Goal: Task Accomplishment & Management: Complete application form

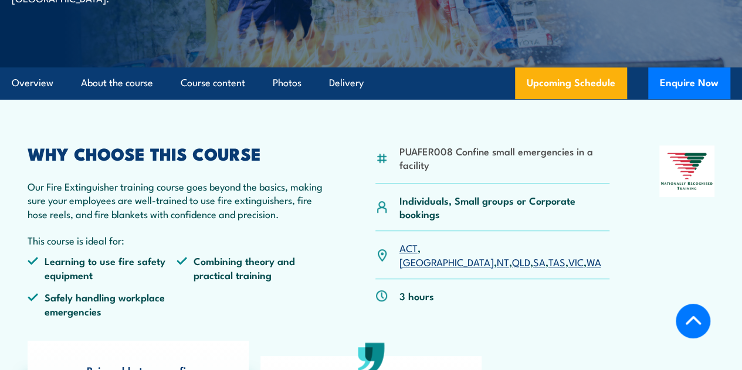
scroll to position [321, 0]
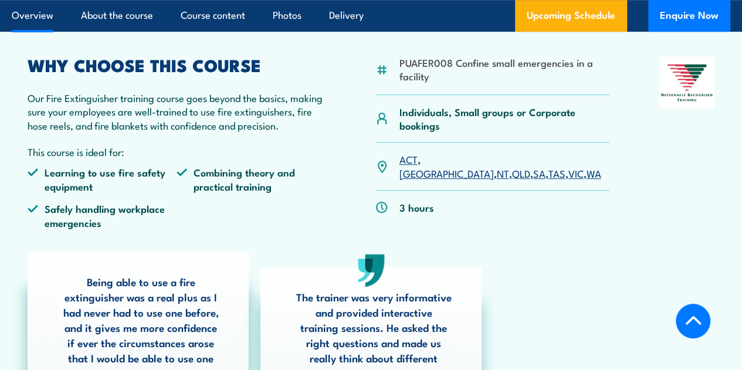
click at [586, 180] on link "WA" at bounding box center [593, 173] width 15 height 14
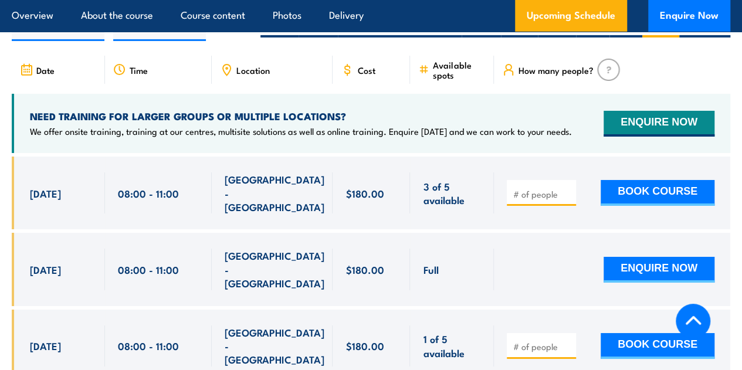
scroll to position [1975, 0]
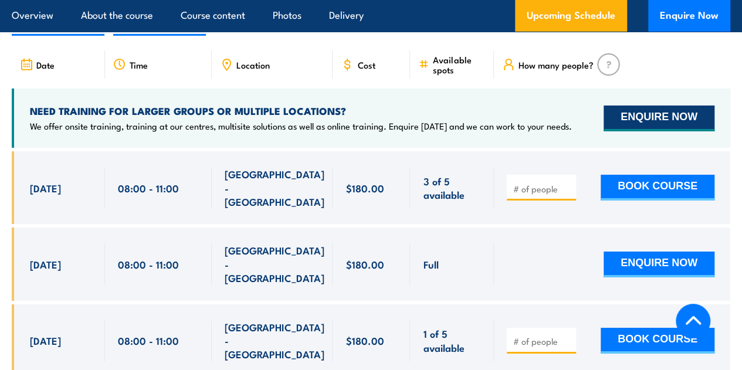
click at [639, 131] on button "ENQUIRE NOW" at bounding box center [658, 119] width 111 height 26
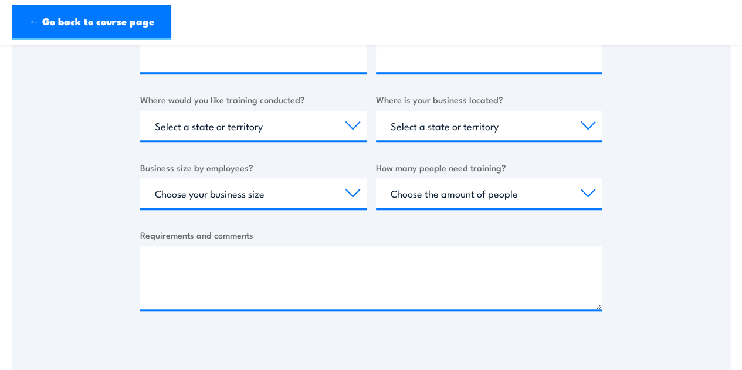
scroll to position [410, 0]
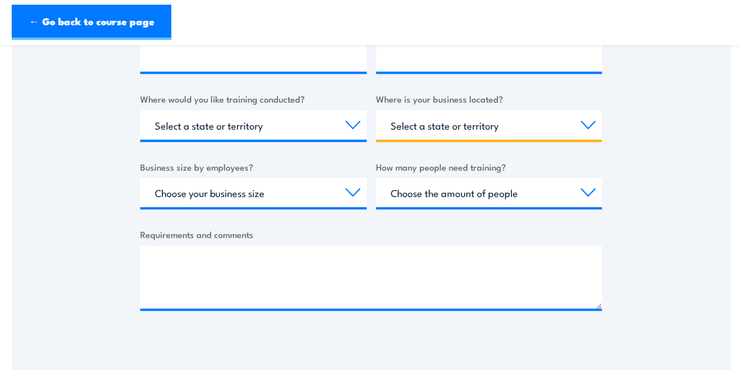
click at [437, 120] on select "Select a state or territory [GEOGRAPHIC_DATA] [GEOGRAPHIC_DATA] [GEOGRAPHIC_DAT…" at bounding box center [489, 124] width 226 height 29
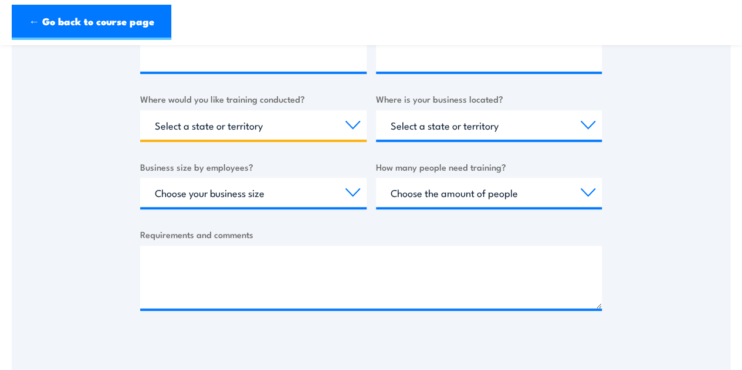
click at [305, 128] on select "Select a state or territory Nationally - multiple locations QLD NSW VIC SA ACT …" at bounding box center [253, 124] width 226 height 29
select select "WA"
click at [140, 110] on select "Select a state or territory Nationally - multiple locations QLD NSW VIC SA ACT …" at bounding box center [253, 124] width 226 height 29
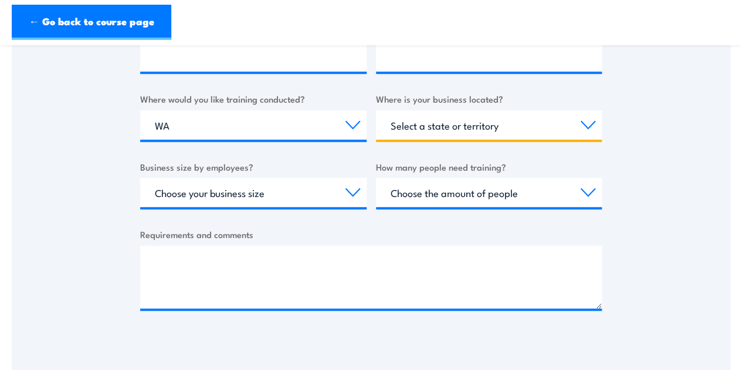
click at [433, 135] on select "Select a state or territory QLD NSW VIC SA ACT WA TAS NT" at bounding box center [489, 124] width 226 height 29
select select "WA"
click at [376, 110] on select "Select a state or territory QLD NSW VIC SA ACT WA TAS NT" at bounding box center [489, 124] width 226 height 29
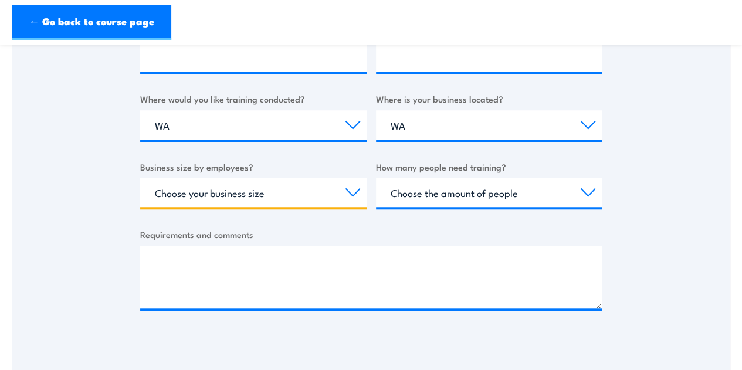
click at [206, 199] on select "Choose your business size 1 to 19 20 to 199 200+" at bounding box center [253, 192] width 226 height 29
select select "1 to 19"
click at [140, 178] on select "Choose your business size 1 to 19 20 to 199 200+" at bounding box center [253, 192] width 226 height 29
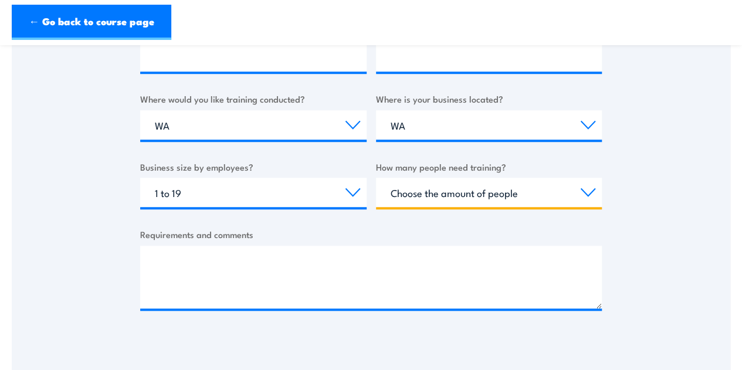
click at [431, 191] on select "Choose the amount of people 1 to 4 5 to 19 20+" at bounding box center [489, 192] width 226 height 29
select select "5 to 19"
click at [376, 178] on select "Choose the amount of people 1 to 4 5 to 19 20+" at bounding box center [489, 192] width 226 height 29
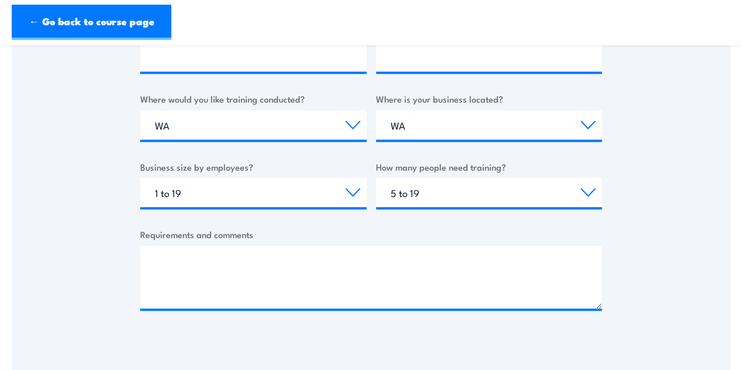
click at [69, 250] on div "Thank you for your interest in this course. Speak to our sales team for tailore…" at bounding box center [371, 50] width 718 height 586
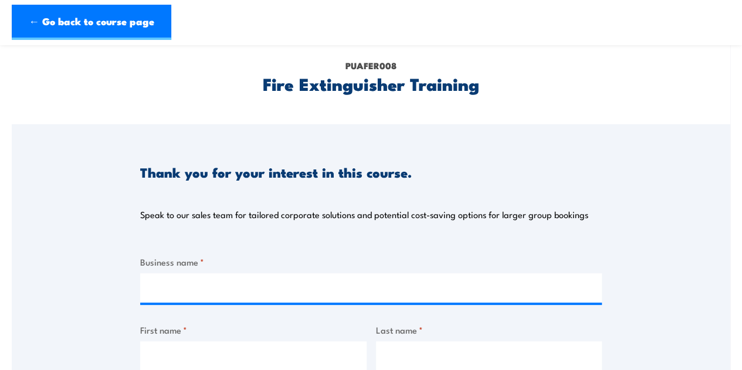
scroll to position [0, 0]
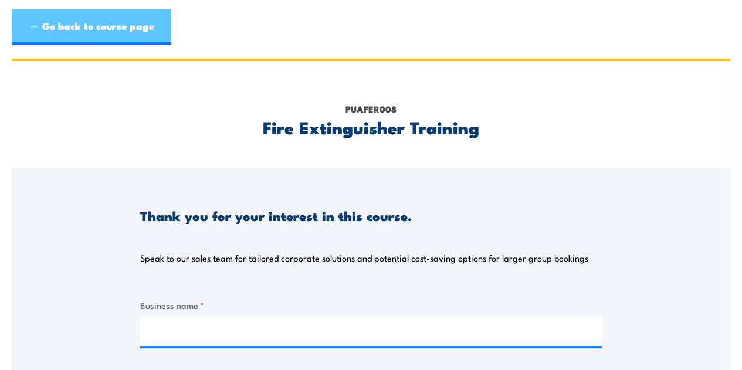
click at [67, 33] on link "← Go back to course page" at bounding box center [91, 26] width 159 height 35
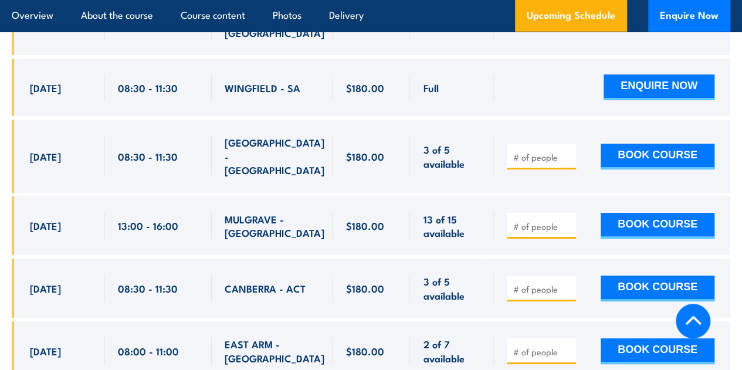
scroll to position [1910, 0]
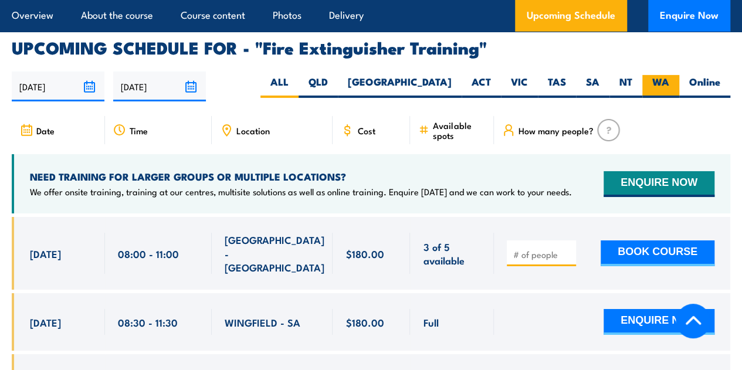
click at [668, 98] on label "WA" at bounding box center [660, 86] width 37 height 23
click at [669, 83] on input "WA" at bounding box center [673, 79] width 8 height 8
radio input "true"
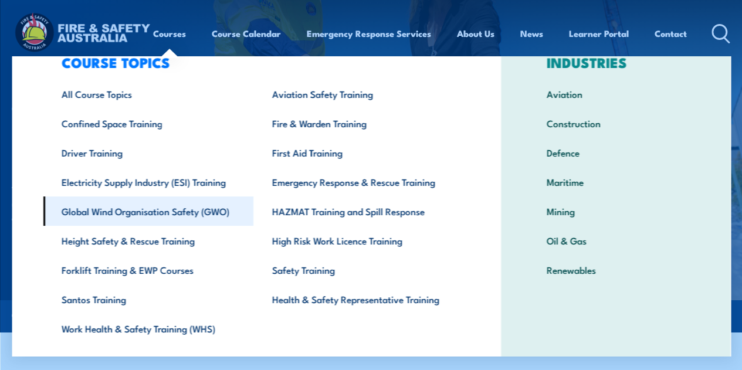
scroll to position [59, 0]
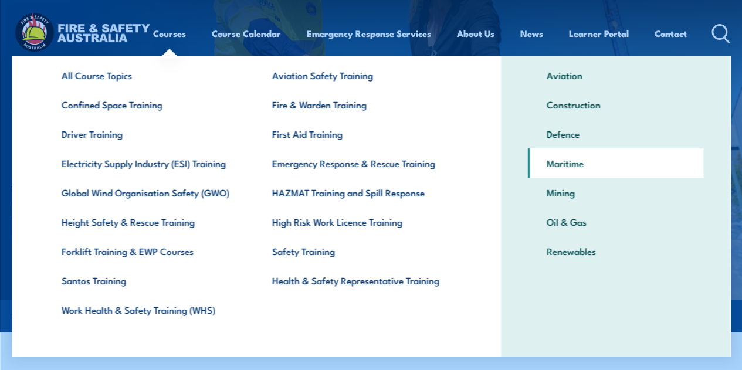
click at [558, 162] on link "Maritime" at bounding box center [615, 162] width 175 height 29
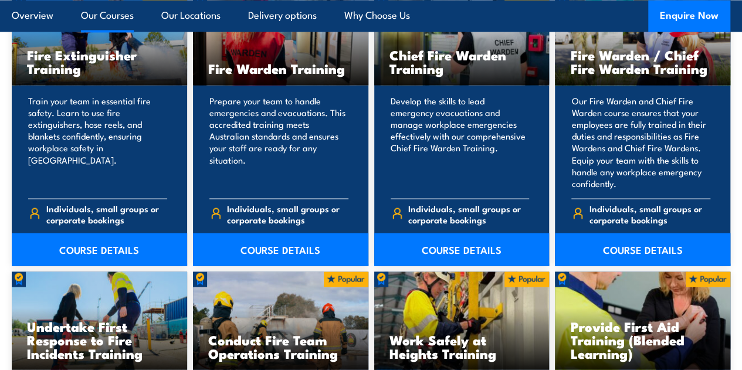
scroll to position [963, 0]
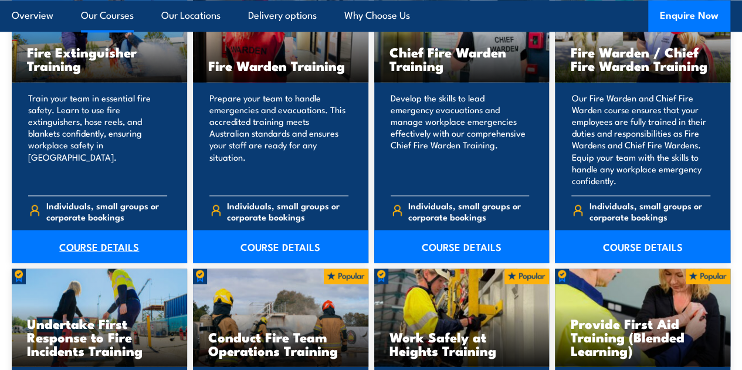
click at [134, 263] on link "COURSE DETAILS" at bounding box center [99, 246] width 175 height 33
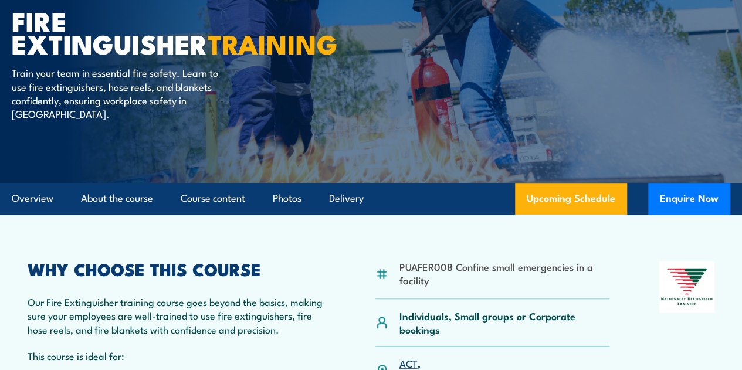
scroll to position [176, 0]
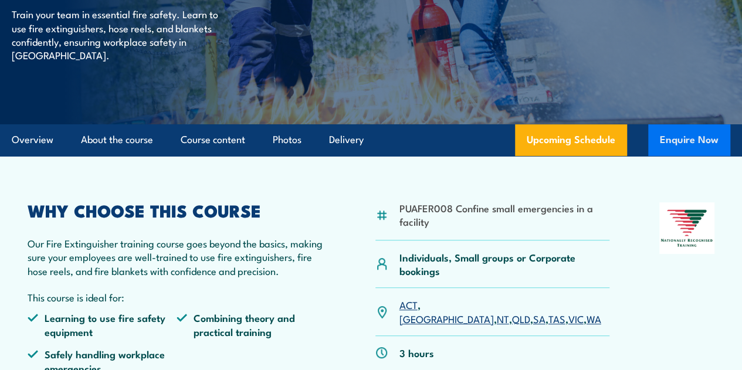
click at [661, 156] on button "Enquire Now" at bounding box center [689, 140] width 82 height 32
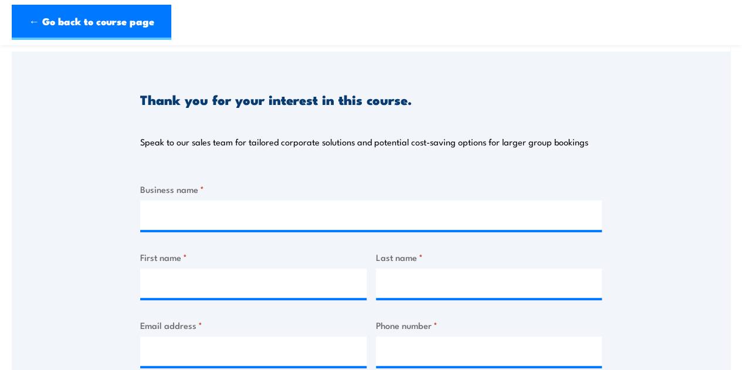
scroll to position [176, 0]
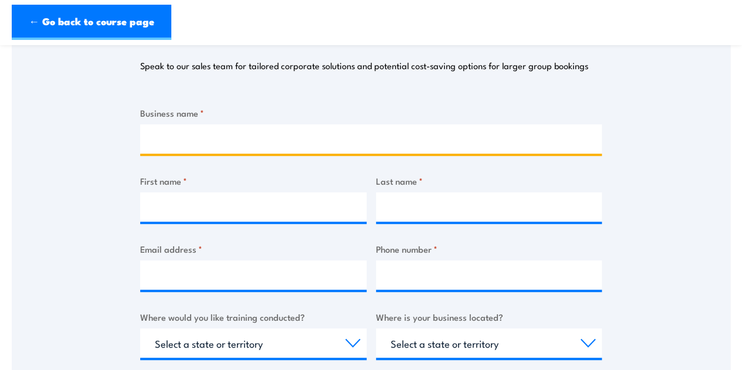
click at [213, 135] on input "Business name *" at bounding box center [370, 138] width 461 height 29
type input "R Marine Perth"
type input "[PERSON_NAME]"
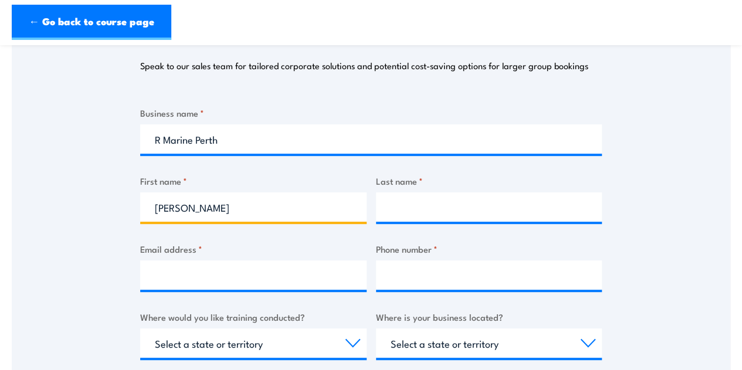
type input "[PERSON_NAME]"
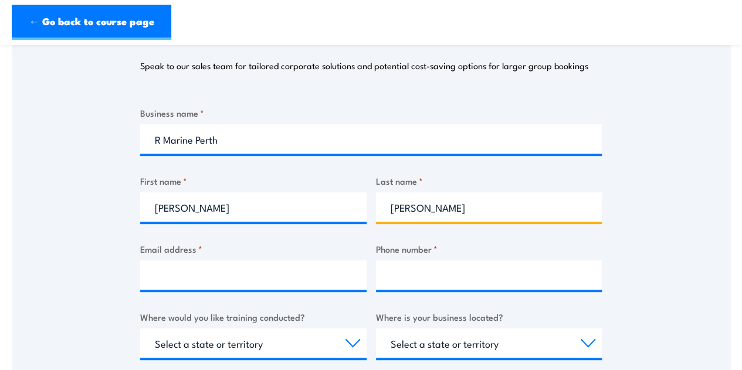
type input "jfeatherstone@rmarineperth.com.au"
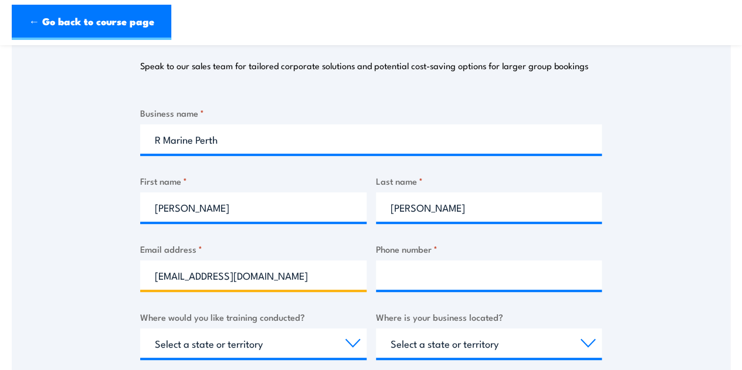
type input "0400073608"
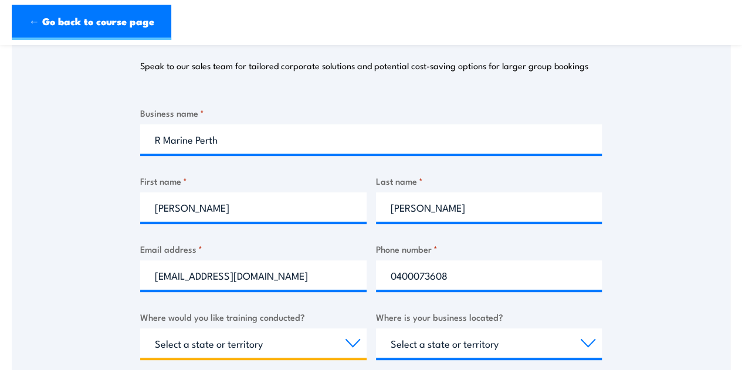
select select "WA"
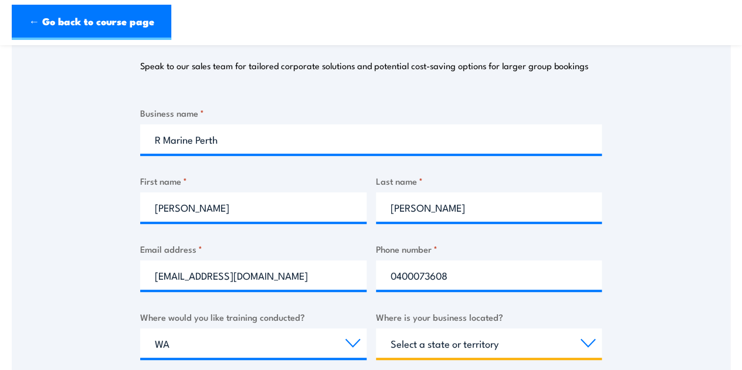
select select "WA"
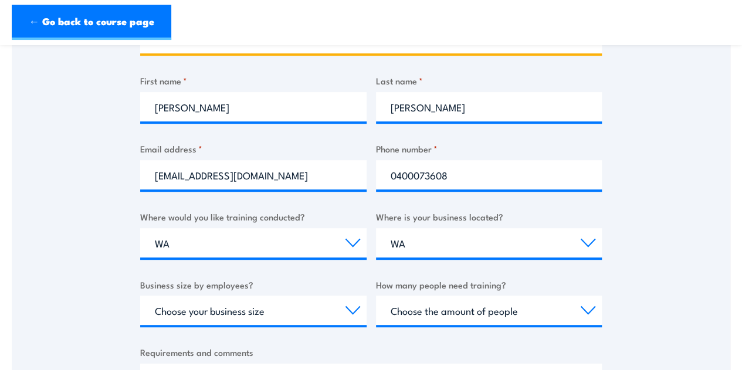
scroll to position [410, 0]
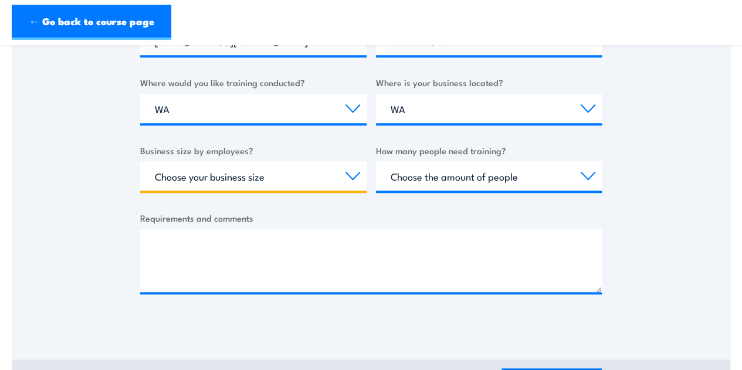
click at [250, 178] on select "Choose your business size 1 to 19 20 to 199 200+" at bounding box center [253, 175] width 226 height 29
click at [140, 161] on select "Choose your business size 1 to 19 20 to 199 200+" at bounding box center [253, 175] width 226 height 29
click at [345, 178] on select "Choose your business size 1 to 19 20 to 199 200+" at bounding box center [253, 175] width 226 height 29
select select "200+"
click at [140, 161] on select "Choose your business size 1 to 19 20 to 199 200+" at bounding box center [253, 175] width 226 height 29
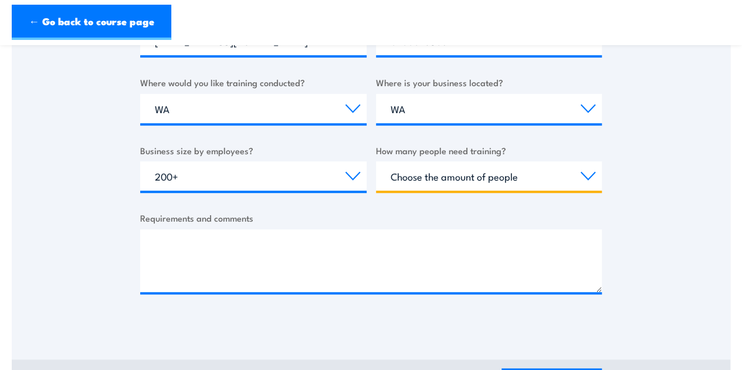
click at [527, 176] on select "Choose the amount of people 1 to 4 5 to 19 20+" at bounding box center [489, 175] width 226 height 29
select select "5 to 19"
click at [376, 161] on select "Choose the amount of people 1 to 4 5 to 19 20+" at bounding box center [489, 175] width 226 height 29
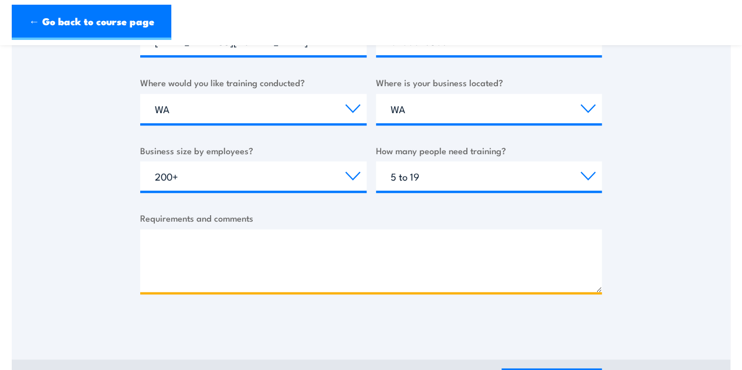
click at [353, 247] on textarea "Requirements and comments" at bounding box center [370, 260] width 461 height 63
click at [237, 241] on textarea "Requirements and comments" at bounding box center [370, 260] width 461 height 63
paste textarea "Dear [Name], Thank you again for taking the time to speak with me this morning …"
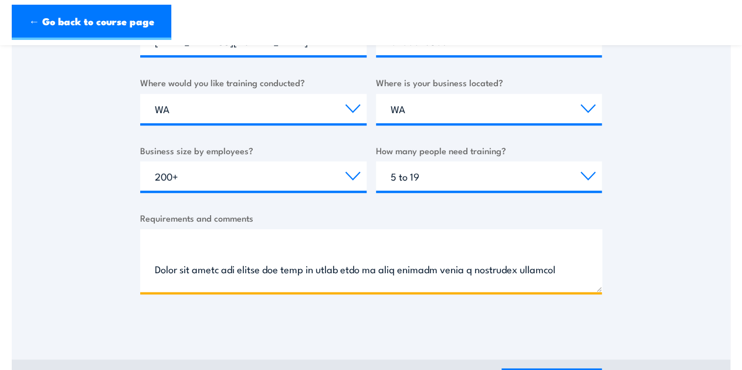
scroll to position [0, 0]
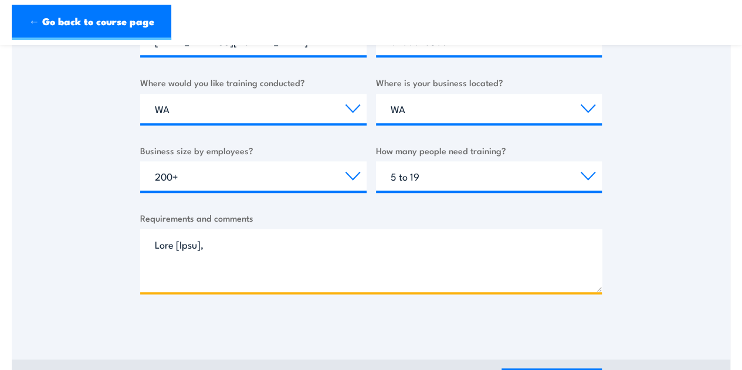
click at [216, 260] on textarea "Requirements and comments" at bounding box center [370, 260] width 461 height 63
drag, startPoint x: 229, startPoint y: 248, endPoint x: 116, endPoint y: 240, distance: 112.9
click at [116, 240] on div "Thank you for your interest in this course. Speak to our sales team for tailore…" at bounding box center [371, 34] width 718 height 586
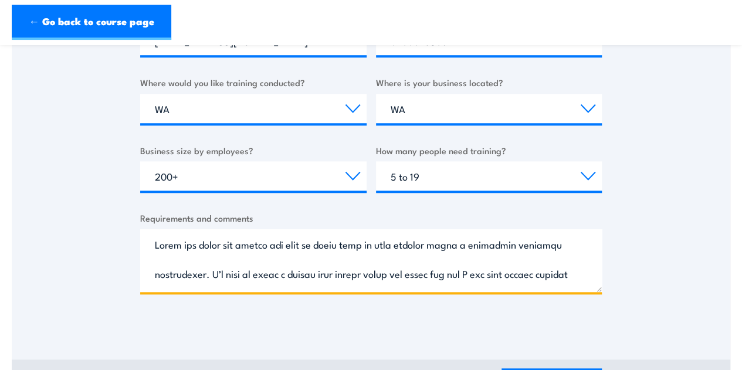
click at [320, 255] on textarea "Requirements and comments" at bounding box center [370, 260] width 461 height 63
drag, startPoint x: 209, startPoint y: 274, endPoint x: 158, endPoint y: 235, distance: 64.0
click at [158, 235] on textarea "Requirements and comments" at bounding box center [370, 260] width 461 height 63
drag, startPoint x: 304, startPoint y: 248, endPoint x: 298, endPoint y: 252, distance: 7.2
click at [305, 248] on textarea "Requirements and comments" at bounding box center [370, 260] width 461 height 63
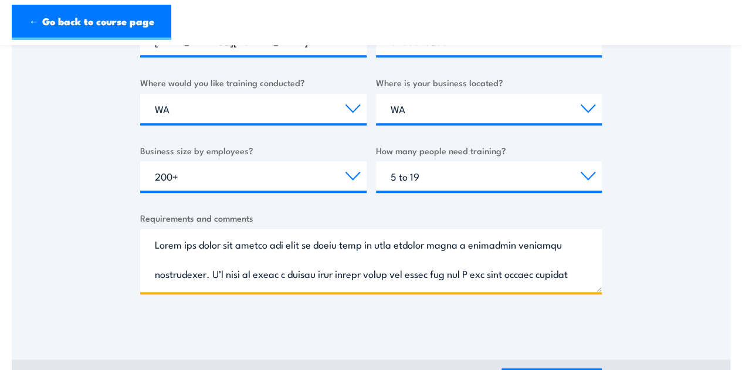
click at [199, 264] on textarea "Requirements and comments" at bounding box center [370, 260] width 461 height 63
click at [153, 247] on textarea "Requirements and comments" at bounding box center [370, 260] width 461 height 63
drag, startPoint x: 155, startPoint y: 243, endPoint x: 466, endPoint y: 249, distance: 310.8
click at [466, 249] on textarea "Requirements and comments" at bounding box center [370, 260] width 461 height 63
click at [452, 249] on textarea "Requirements and comments" at bounding box center [370, 260] width 461 height 63
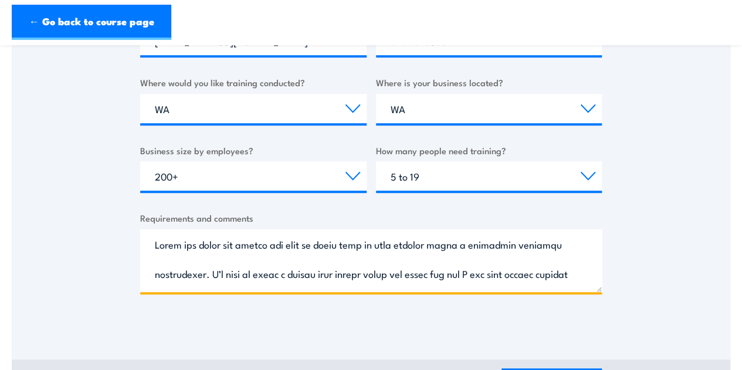
drag, startPoint x: 443, startPoint y: 248, endPoint x: 143, endPoint y: 245, distance: 300.2
click at [143, 245] on textarea "Requirements and comments" at bounding box center [370, 260] width 461 height 63
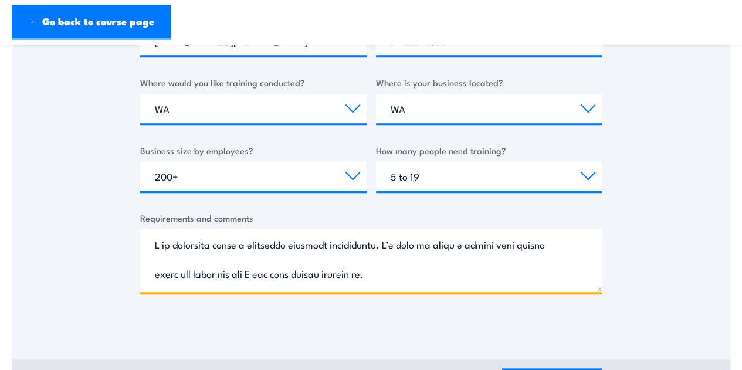
click at [189, 273] on textarea "Requirements and comments" at bounding box center [370, 260] width 461 height 63
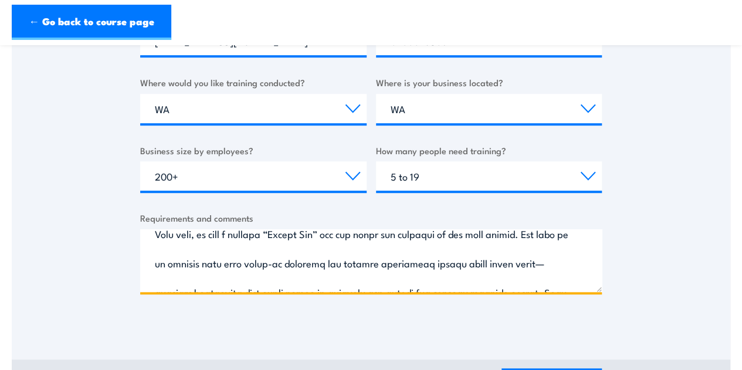
scroll to position [117, 0]
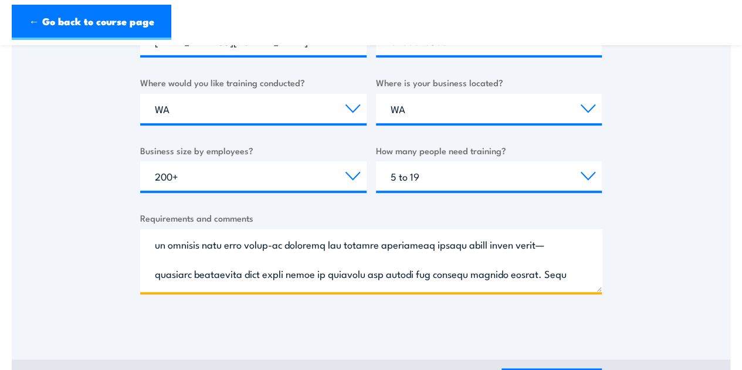
click at [186, 275] on textarea "Requirements and comments" at bounding box center [370, 260] width 461 height 63
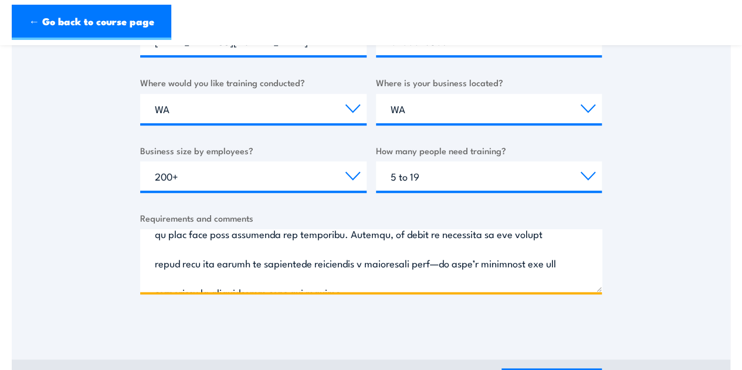
scroll to position [645, 0]
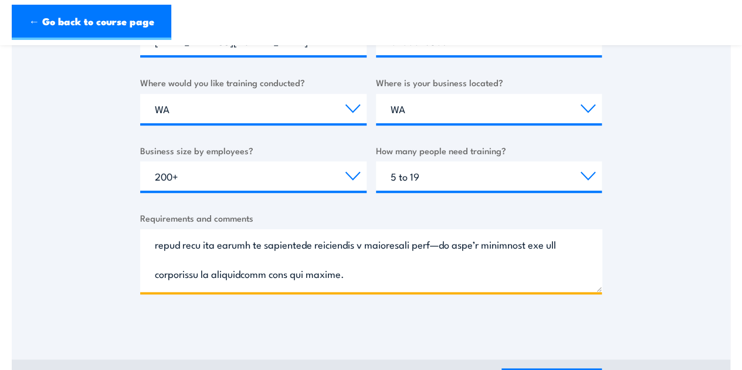
click at [407, 276] on textarea "Requirements and comments" at bounding box center [370, 260] width 461 height 63
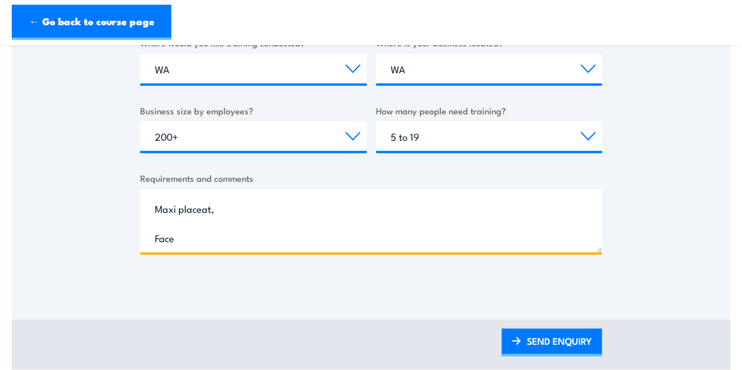
scroll to position [469, 0]
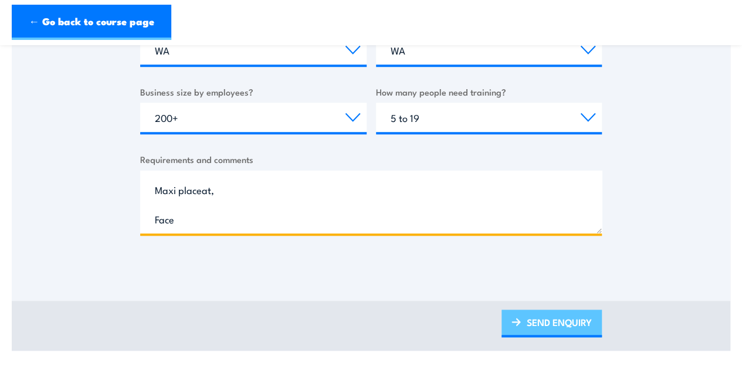
type textarea "I am enquiring about a potential training opportunity. I’d love to share a litt…"
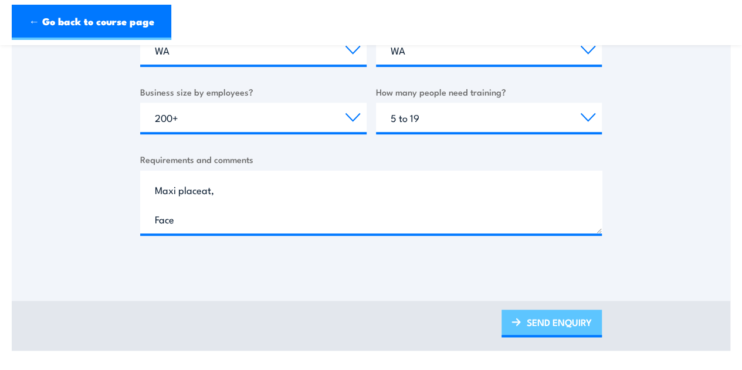
click at [528, 322] on link "SEND ENQUIRY" at bounding box center [551, 324] width 100 height 28
